Goal: Use online tool/utility: Utilize a website feature to perform a specific function

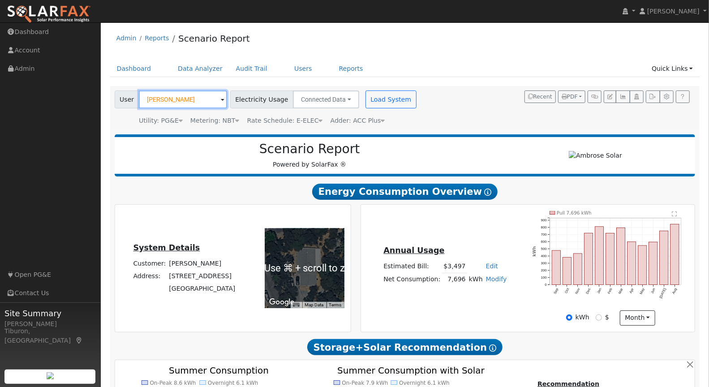
click at [186, 99] on input "[PERSON_NAME]" at bounding box center [183, 99] width 88 height 18
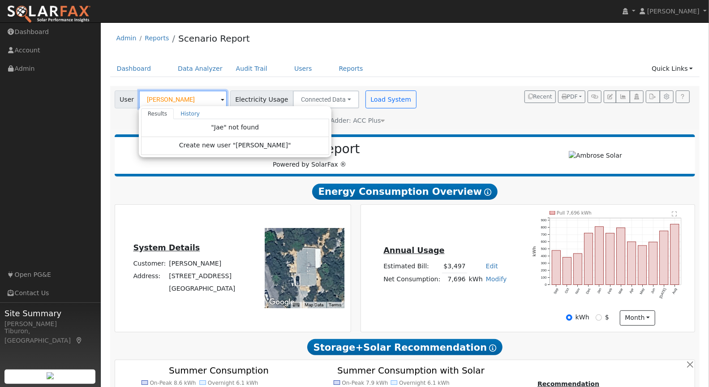
drag, startPoint x: 167, startPoint y: 96, endPoint x: 147, endPoint y: 98, distance: 20.3
click at [149, 98] on input "[PERSON_NAME]" at bounding box center [183, 99] width 88 height 18
type input "J"
click at [186, 99] on input "[PERSON_NAME]" at bounding box center [183, 99] width 88 height 18
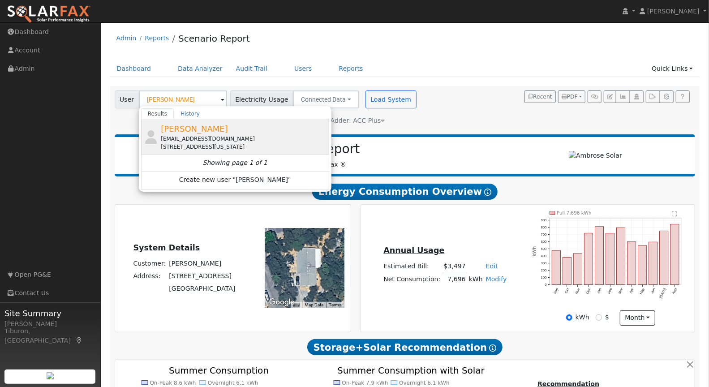
click at [207, 135] on div "[EMAIL_ADDRESS][DOMAIN_NAME]" at bounding box center [244, 139] width 166 height 8
type input "[PERSON_NAME]"
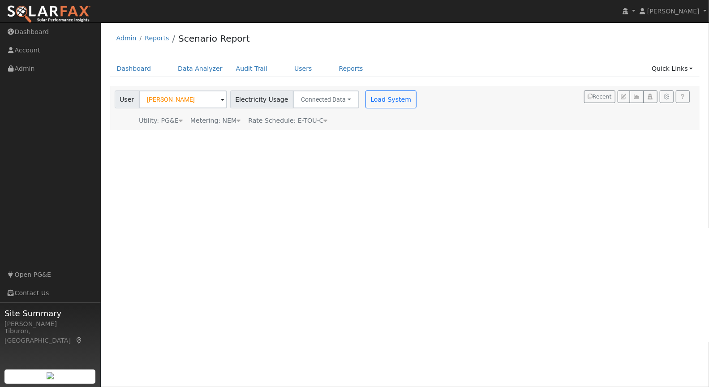
click at [227, 124] on div "Metering: NEM" at bounding box center [215, 120] width 50 height 9
click at [249, 135] on button "NEM" at bounding box center [252, 134] width 35 height 18
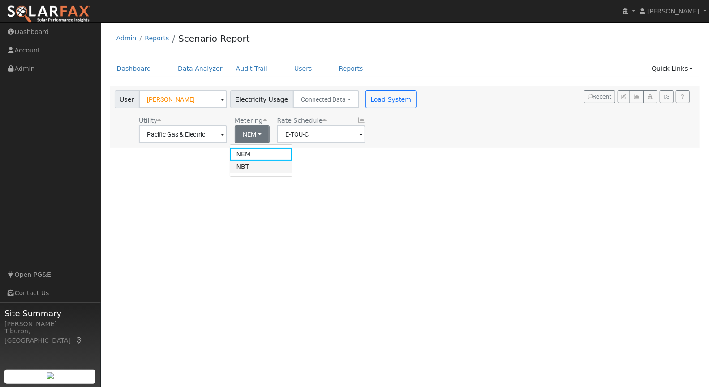
click at [254, 172] on link "NBT" at bounding box center [261, 167] width 62 height 13
type input "E-ELEC"
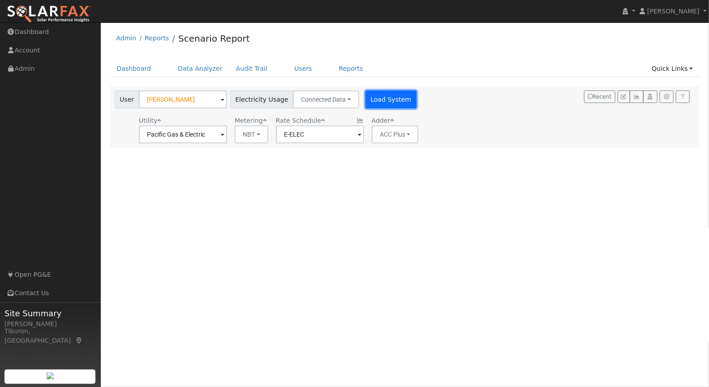
click at [391, 93] on button "Load System" at bounding box center [390, 99] width 51 height 18
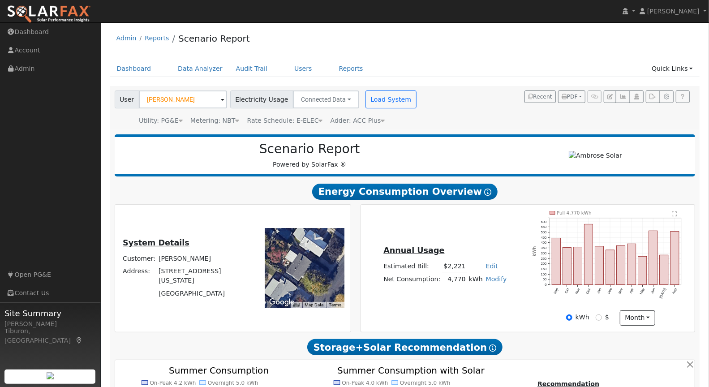
scroll to position [192, 0]
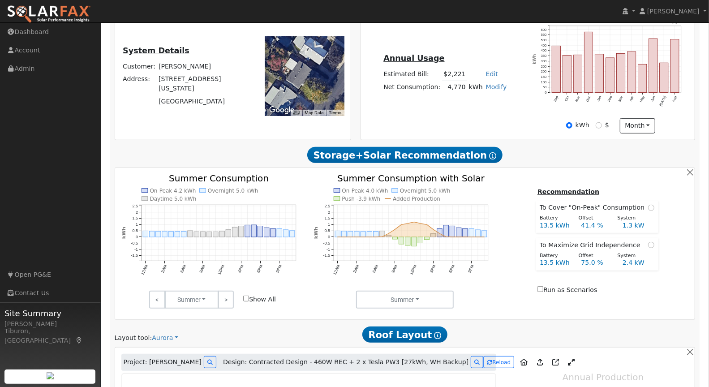
type input "7991"
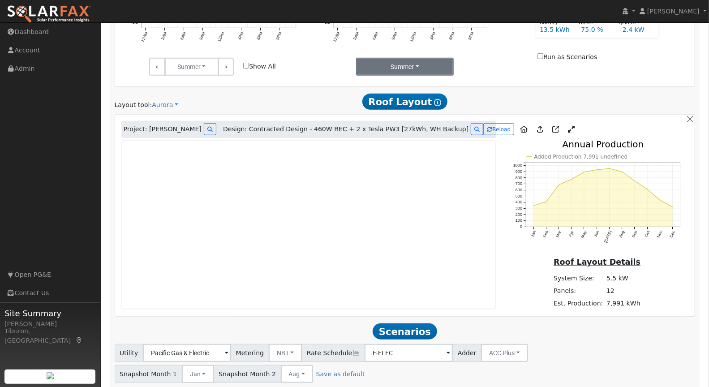
scroll to position [482, 0]
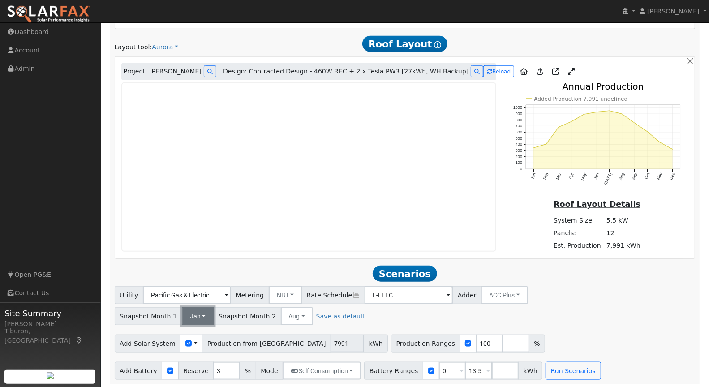
click at [193, 314] on button "Jan" at bounding box center [198, 316] width 32 height 18
click at [207, 293] on link "Dec" at bounding box center [208, 296] width 62 height 13
click at [185, 341] on input "checkbox" at bounding box center [188, 343] width 6 height 6
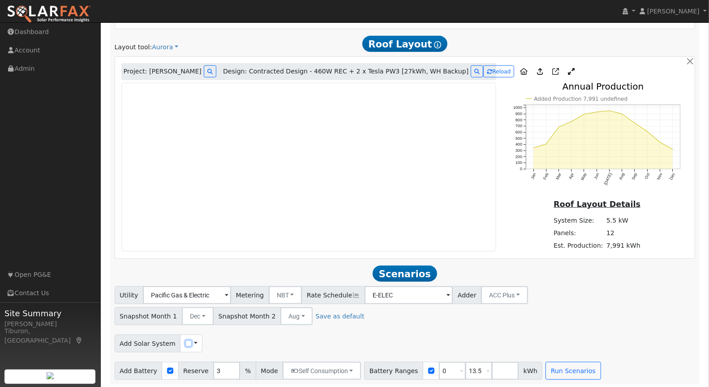
click at [185, 341] on input "checkbox" at bounding box center [188, 343] width 6 height 6
checkbox input "true"
drag, startPoint x: 393, startPoint y: 339, endPoint x: 371, endPoint y: 339, distance: 21.9
click at [371, 339] on div "Production Ranges 100 %" at bounding box center [383, 343] width 154 height 18
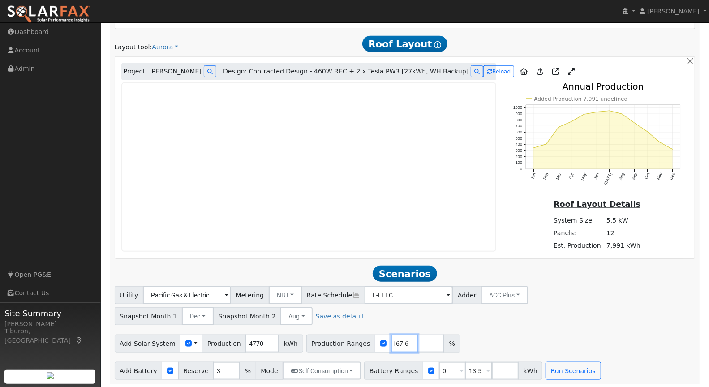
type input "167.6"
drag, startPoint x: 488, startPoint y: 367, endPoint x: 493, endPoint y: 374, distance: 7.7
click at [491, 367] on input "number" at bounding box center [504, 371] width 27 height 18
type input "27"
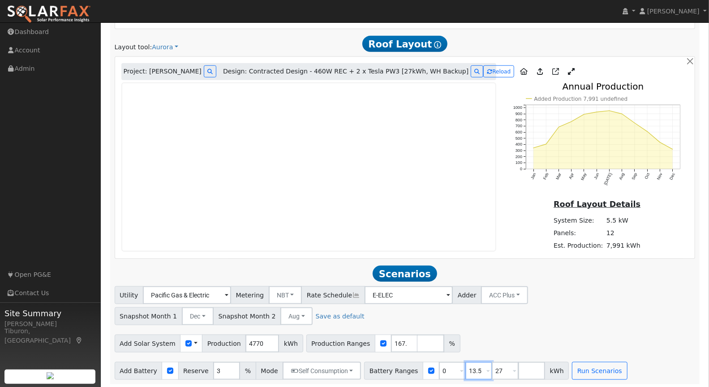
drag, startPoint x: 474, startPoint y: 367, endPoint x: 444, endPoint y: 369, distance: 29.6
click at [444, 369] on div "Battery Ranges 0 Overrides Reserve % Mode None None Self Consumption Peak Savin…" at bounding box center [466, 371] width 205 height 18
type input "27"
drag, startPoint x: 441, startPoint y: 374, endPoint x: 422, endPoint y: 371, distance: 19.8
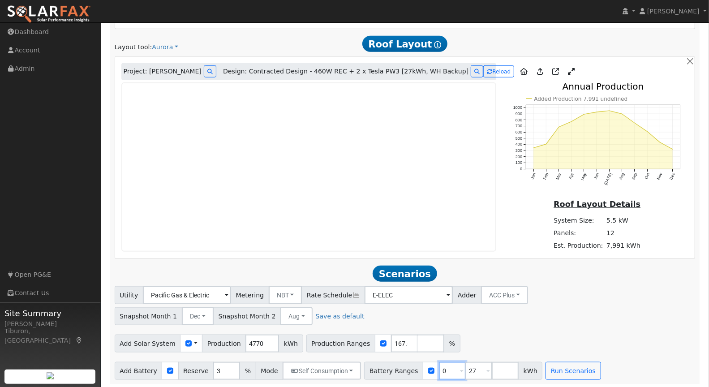
click at [422, 371] on div "Battery Ranges 0 Overrides Reserve % Mode None None Self Consumption Peak Savin…" at bounding box center [453, 371] width 178 height 18
type input "27"
click at [526, 369] on button "Run Scenarios" at bounding box center [546, 371] width 55 height 18
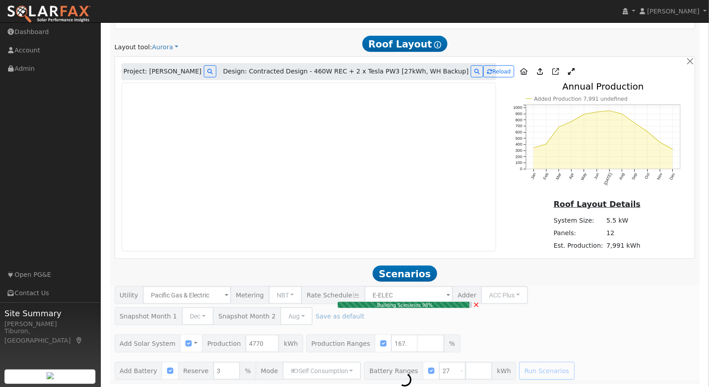
type input "$18,655"
type input "$32,400"
type input "$15,317"
type input "5.3"
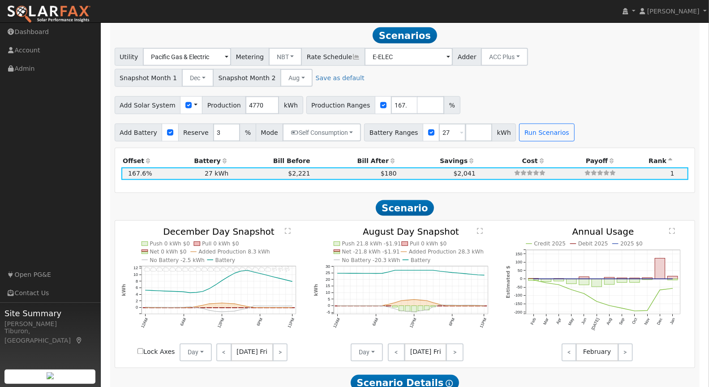
scroll to position [721, 0]
click at [139, 348] on input "Lock Axes" at bounding box center [140, 351] width 6 height 6
checkbox input "true"
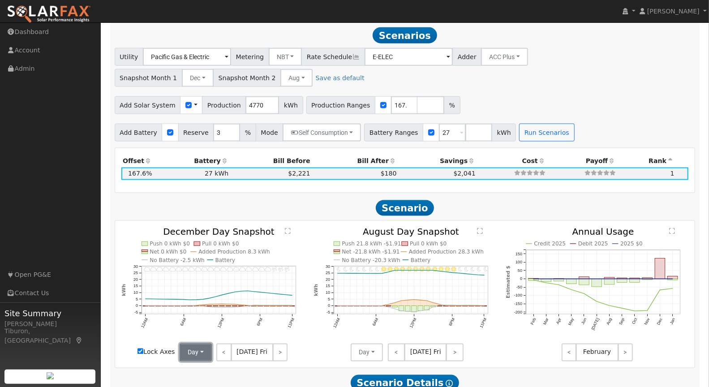
drag, startPoint x: 185, startPoint y: 341, endPoint x: 196, endPoint y: 355, distance: 17.9
click at [185, 343] on button "Day" at bounding box center [195, 352] width 32 height 18
click at [203, 331] on link "Month Average" at bounding box center [211, 332] width 62 height 13
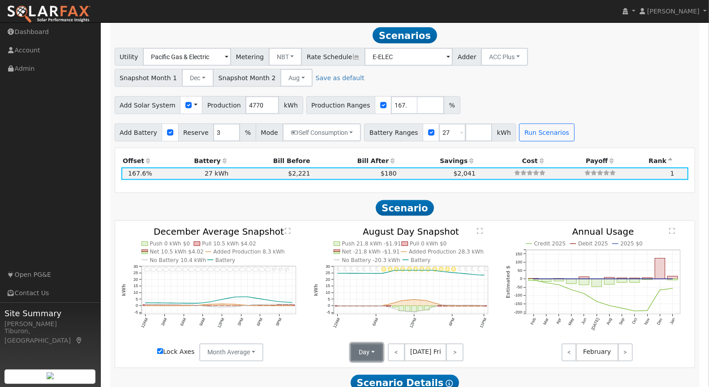
click at [376, 350] on button "Day" at bounding box center [366, 352] width 32 height 18
click at [370, 329] on link "Month Average" at bounding box center [382, 332] width 62 height 13
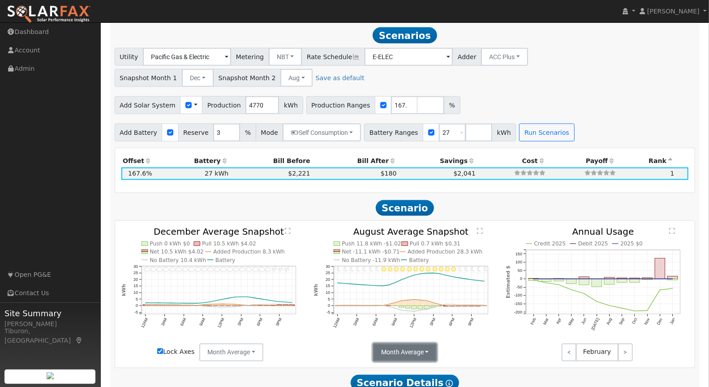
click at [407, 351] on button "Month Average" at bounding box center [405, 352] width 64 height 18
click at [406, 350] on button "Month Average" at bounding box center [405, 352] width 64 height 18
click at [315, 345] on icon "Invalid date - Clear Invalid date - Clear Invalid date - Clear Invalid date - C…" at bounding box center [404, 292] width 183 height 130
click at [288, 227] on text "" at bounding box center [288, 230] width 6 height 7
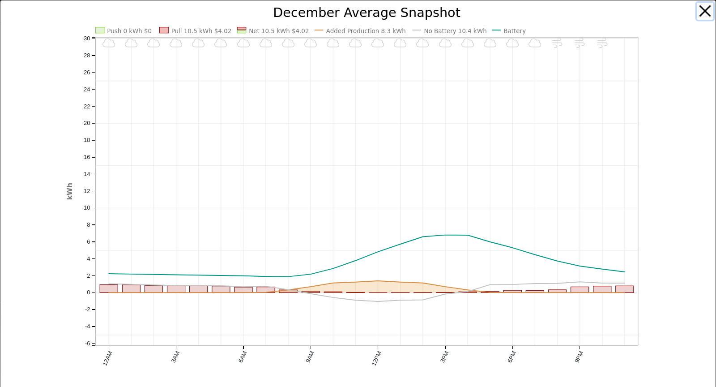
click at [697, 10] on button "button" at bounding box center [705, 11] width 17 height 17
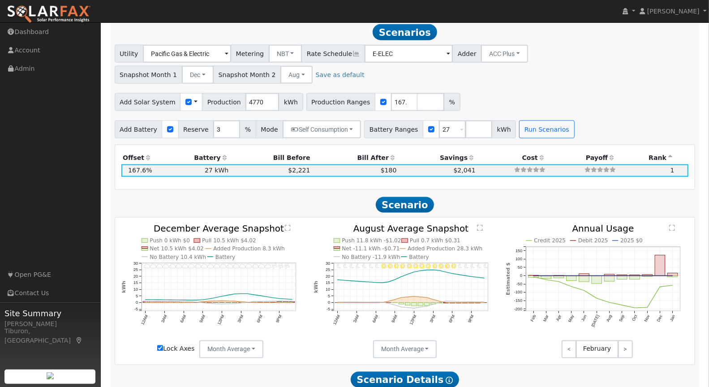
click at [480, 226] on text "" at bounding box center [480, 227] width 6 height 7
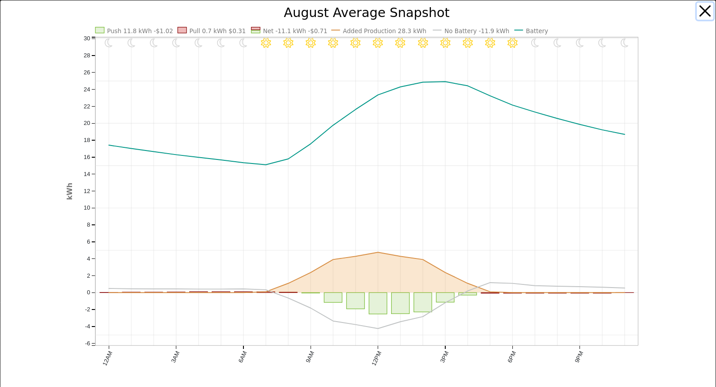
click at [701, 6] on button "button" at bounding box center [705, 11] width 17 height 17
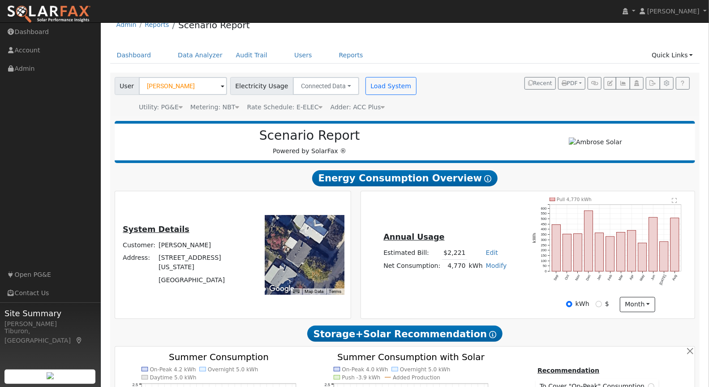
scroll to position [0, 0]
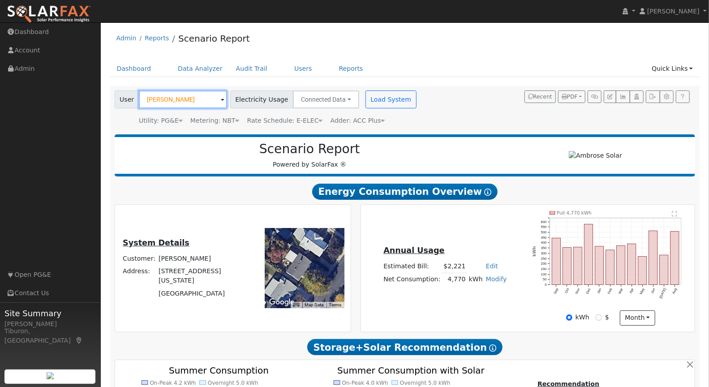
click at [154, 101] on input "[PERSON_NAME]" at bounding box center [183, 99] width 88 height 18
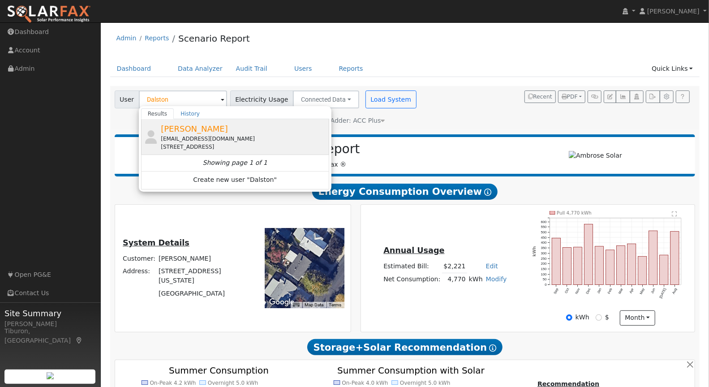
click at [227, 129] on div "[PERSON_NAME] [EMAIL_ADDRESS][DOMAIN_NAME] [STREET_ADDRESS]" at bounding box center [244, 137] width 166 height 28
type input "[PERSON_NAME]"
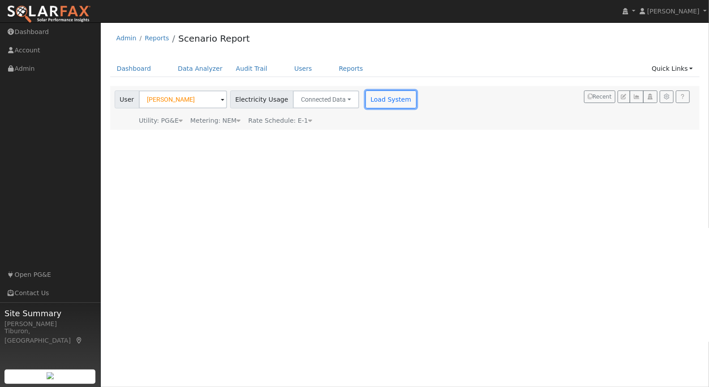
click at [390, 93] on button "Load System" at bounding box center [390, 99] width 51 height 18
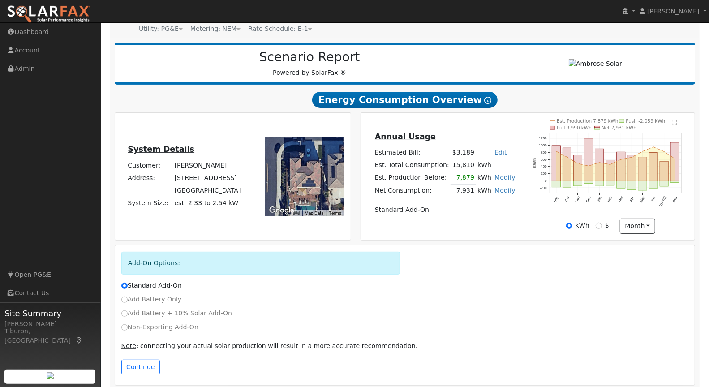
scroll to position [97, 0]
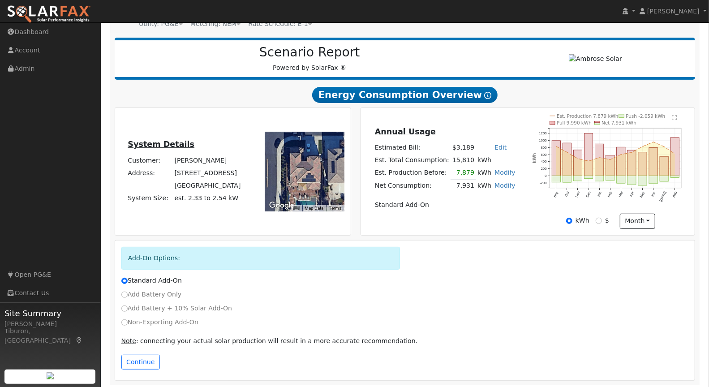
click at [128, 324] on label "Non-Exporting Add-On" at bounding box center [159, 321] width 77 height 9
click at [128, 324] on input "Non-Exporting Add-On" at bounding box center [124, 322] width 6 height 6
radio input "true"
radio input "false"
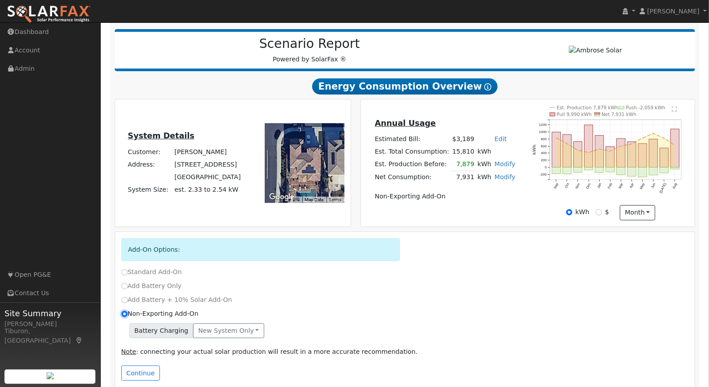
scroll to position [115, 0]
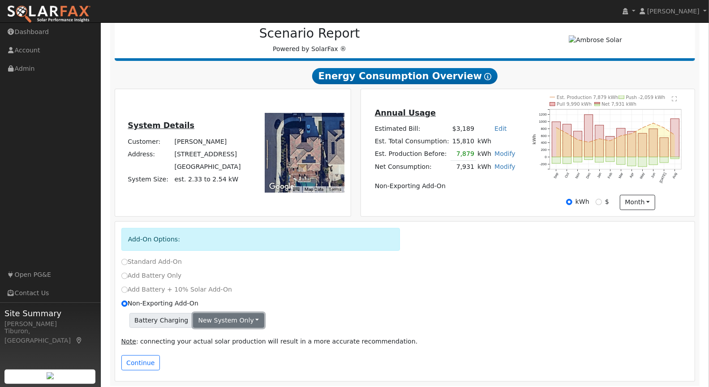
click at [223, 317] on button "New system only" at bounding box center [228, 320] width 71 height 15
click at [224, 347] on link "Both systems" at bounding box center [226, 351] width 67 height 13
click at [144, 361] on button "Continue" at bounding box center [140, 362] width 38 height 15
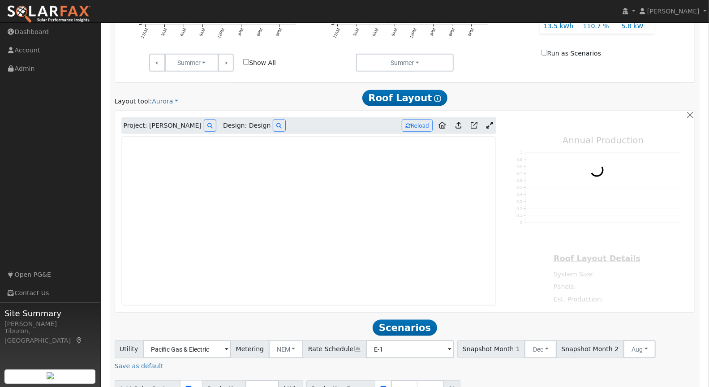
scroll to position [583, 0]
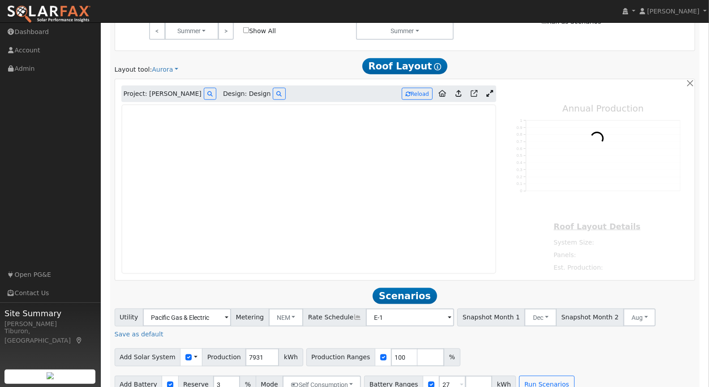
type input "0"
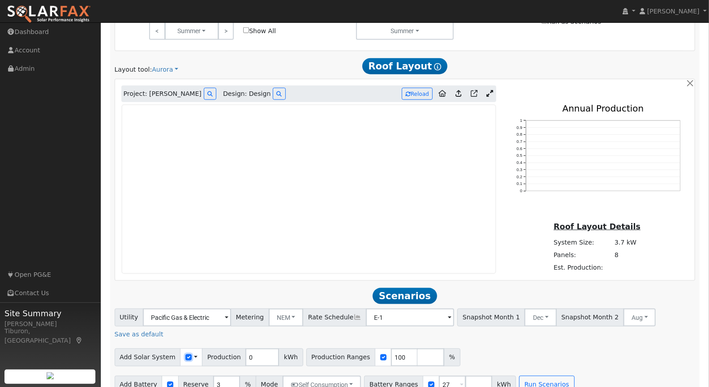
click at [185, 354] on input "checkbox" at bounding box center [188, 357] width 6 height 6
checkbox input "true"
drag, startPoint x: 391, startPoint y: 342, endPoint x: 369, endPoint y: 339, distance: 22.5
click at [369, 348] on div "Production Ranges 100 %" at bounding box center [383, 357] width 154 height 18
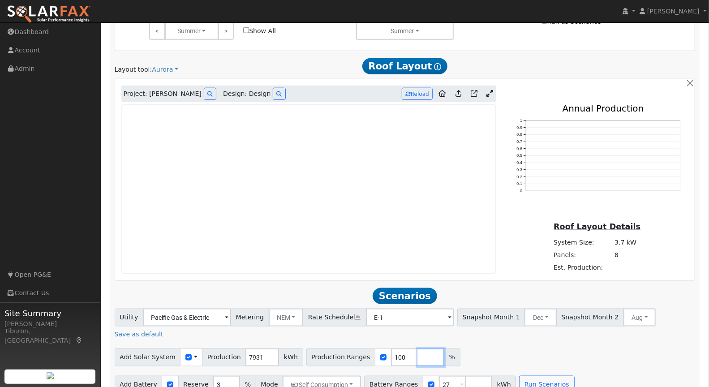
click at [417, 348] on input "number" at bounding box center [430, 357] width 27 height 18
type input "120"
click at [444, 348] on input "number" at bounding box center [457, 357] width 27 height 18
type input "140"
click at [470, 348] on input "number" at bounding box center [483, 357] width 27 height 18
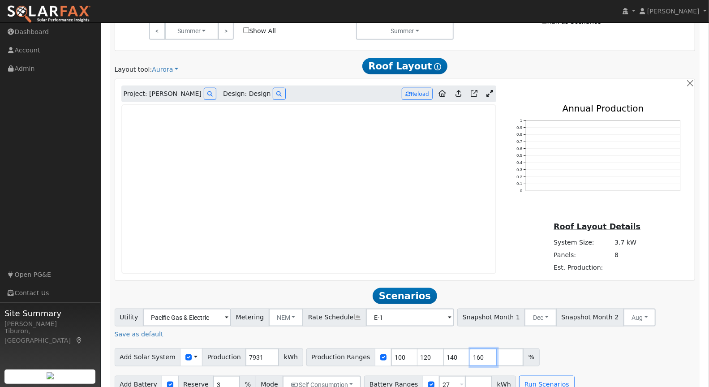
type input "160"
click at [496, 348] on input "number" at bounding box center [509, 357] width 27 height 18
type input "180"
drag, startPoint x: 443, startPoint y: 370, endPoint x: 421, endPoint y: 367, distance: 22.1
click at [421, 376] on div "Battery Ranges 27 Overrides Reserve % Mode None None Self Consumption Peak Savi…" at bounding box center [440, 385] width 152 height 18
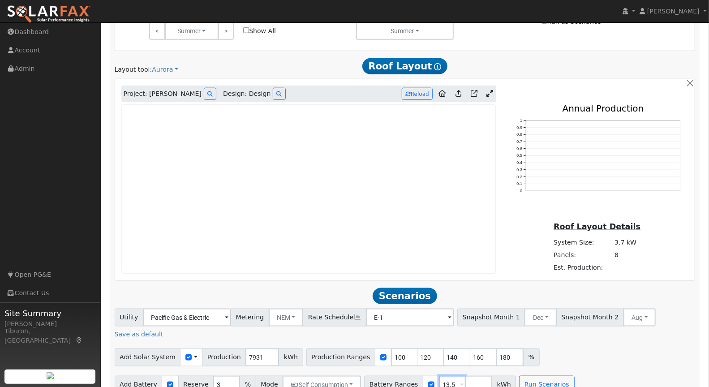
type input "13.5"
click at [465, 376] on input "number" at bounding box center [478, 385] width 27 height 18
type input "27"
click at [491, 376] on input "number" at bounding box center [504, 385] width 27 height 18
type input "40.5"
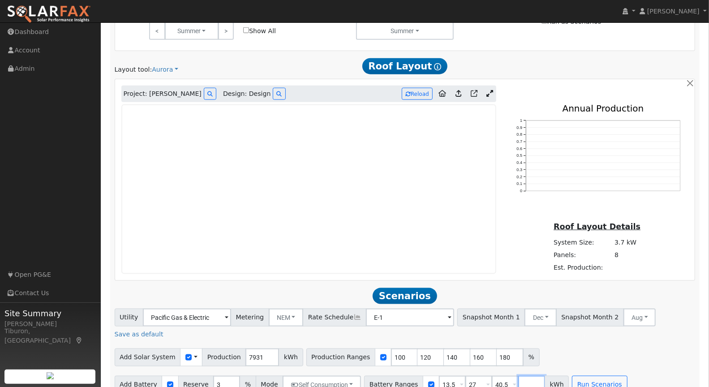
click at [518, 376] on input "number" at bounding box center [531, 385] width 27 height 18
type input "24"
type input "27"
type input "40.5"
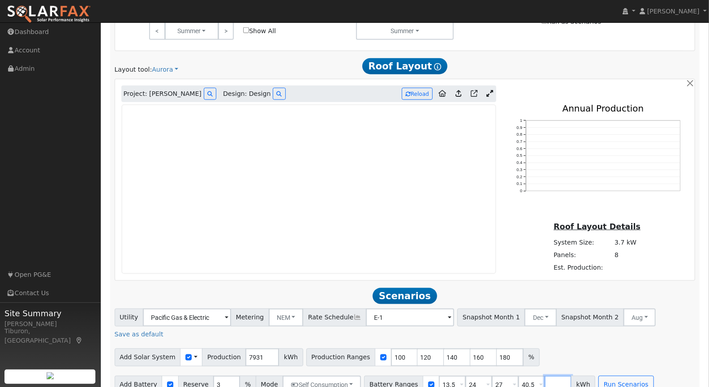
click at [544, 376] on input "number" at bounding box center [557, 385] width 27 height 18
type input "32"
type input "40.5"
click at [610, 376] on button "Run Scenarios" at bounding box center [625, 385] width 55 height 18
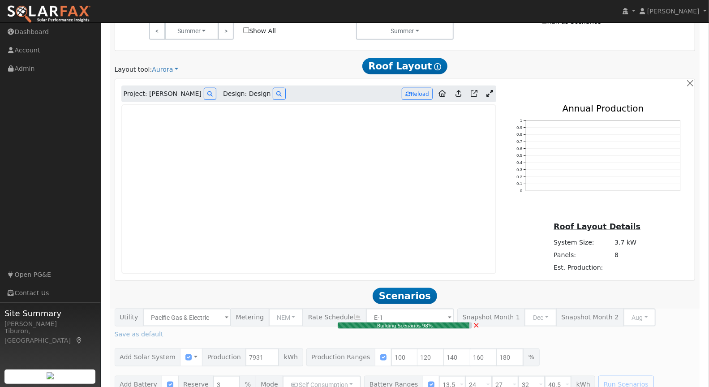
type input "$29,610"
type input "$16,200"
type input "$13,743"
type input "8.5"
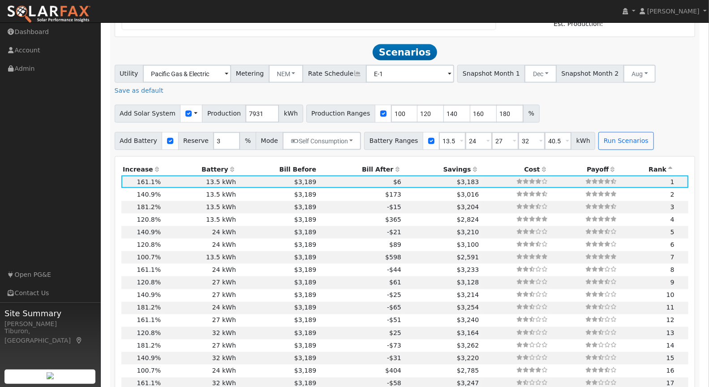
scroll to position [840, 0]
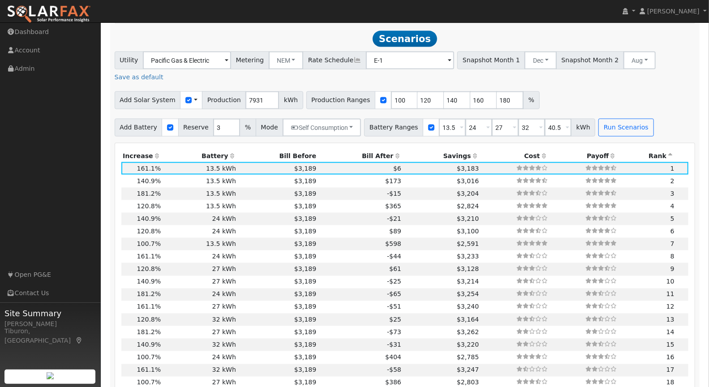
click at [367, 149] on th "Bill After" at bounding box center [360, 155] width 85 height 13
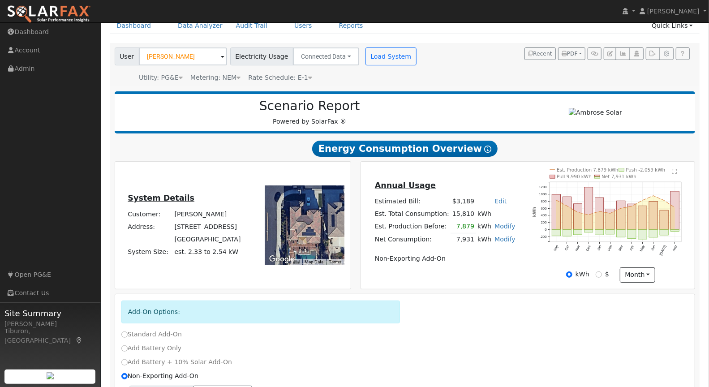
scroll to position [85, 0]
